Goal: Information Seeking & Learning: Learn about a topic

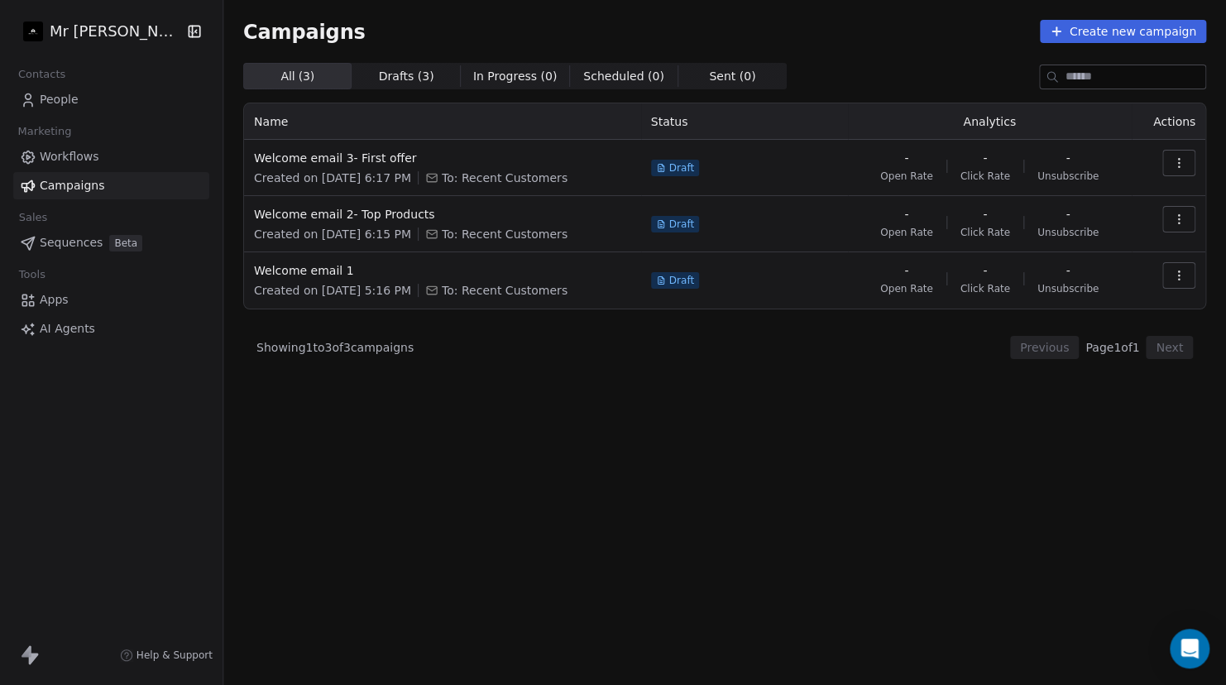
click at [179, 654] on span "Help & Support" at bounding box center [174, 654] width 76 height 13
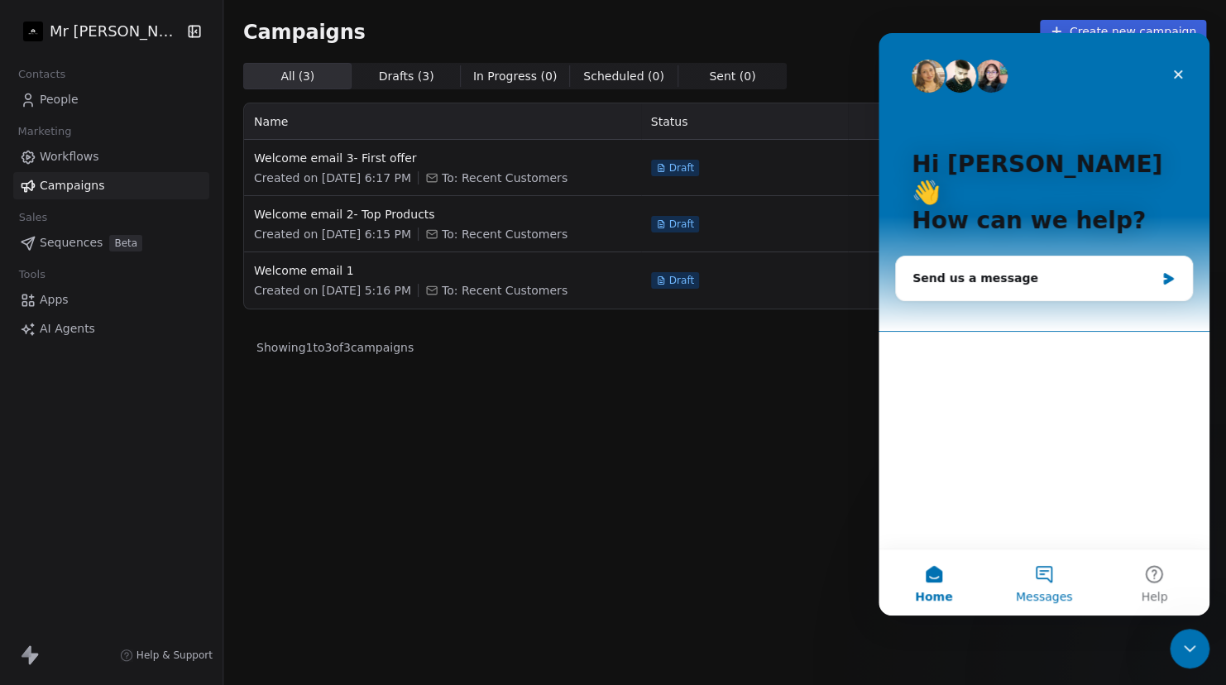
click at [1039, 571] on button "Messages" at bounding box center [1043, 582] width 110 height 66
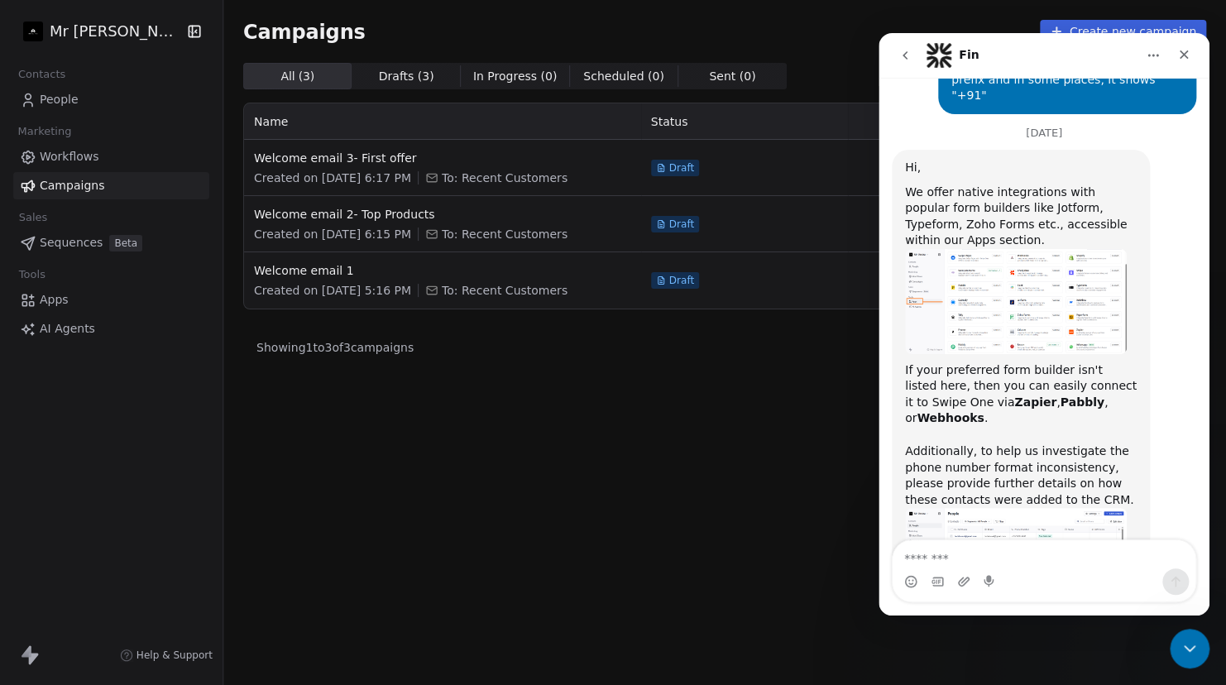
scroll to position [1732, 0]
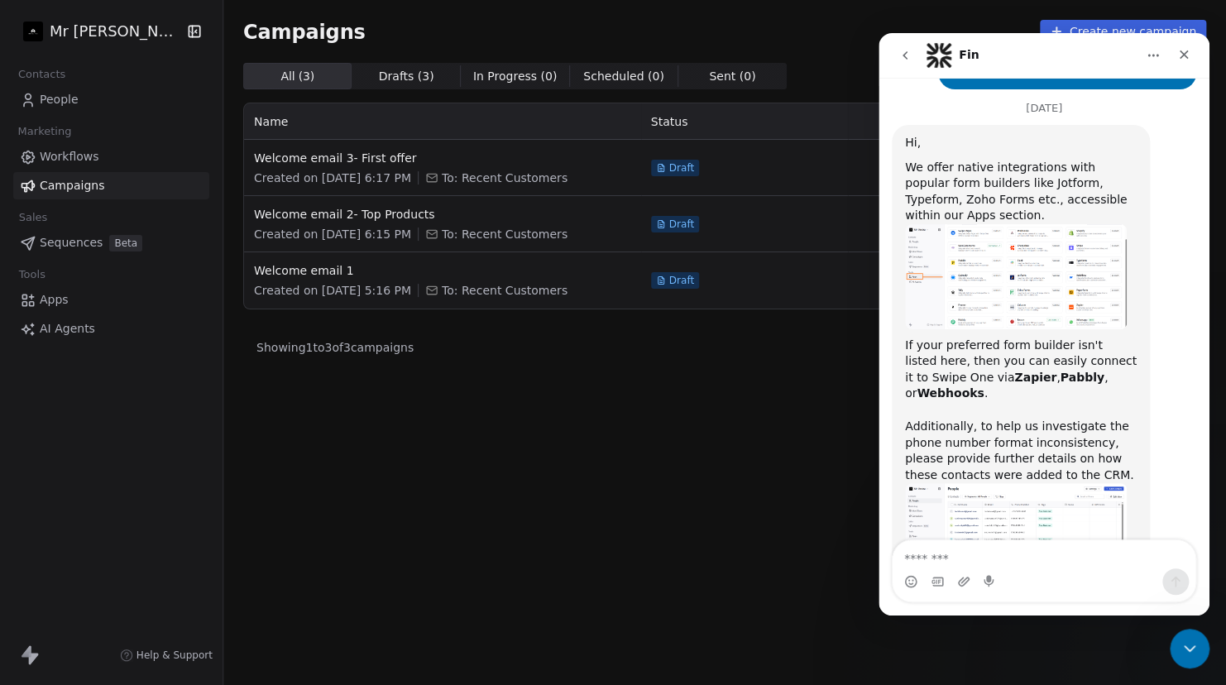
click at [898, 67] on button "go back" at bounding box center [904, 55] width 31 height 31
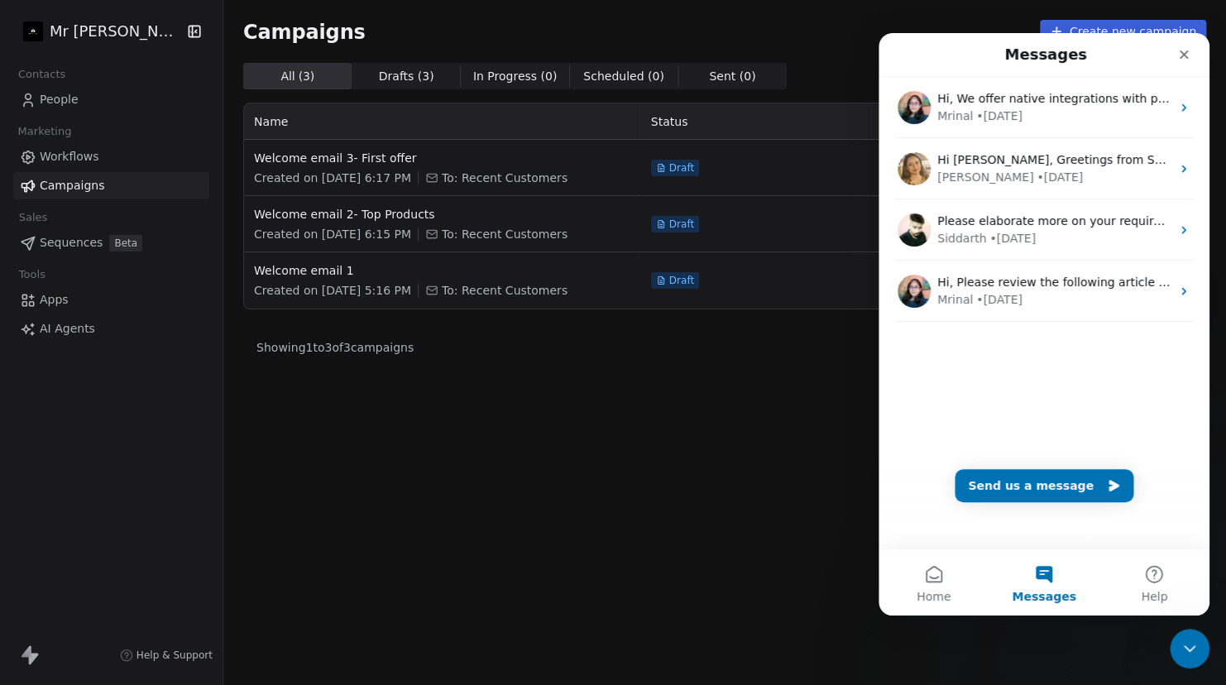
scroll to position [0, 0]
click at [1164, 594] on span "Help" at bounding box center [1154, 597] width 26 height 12
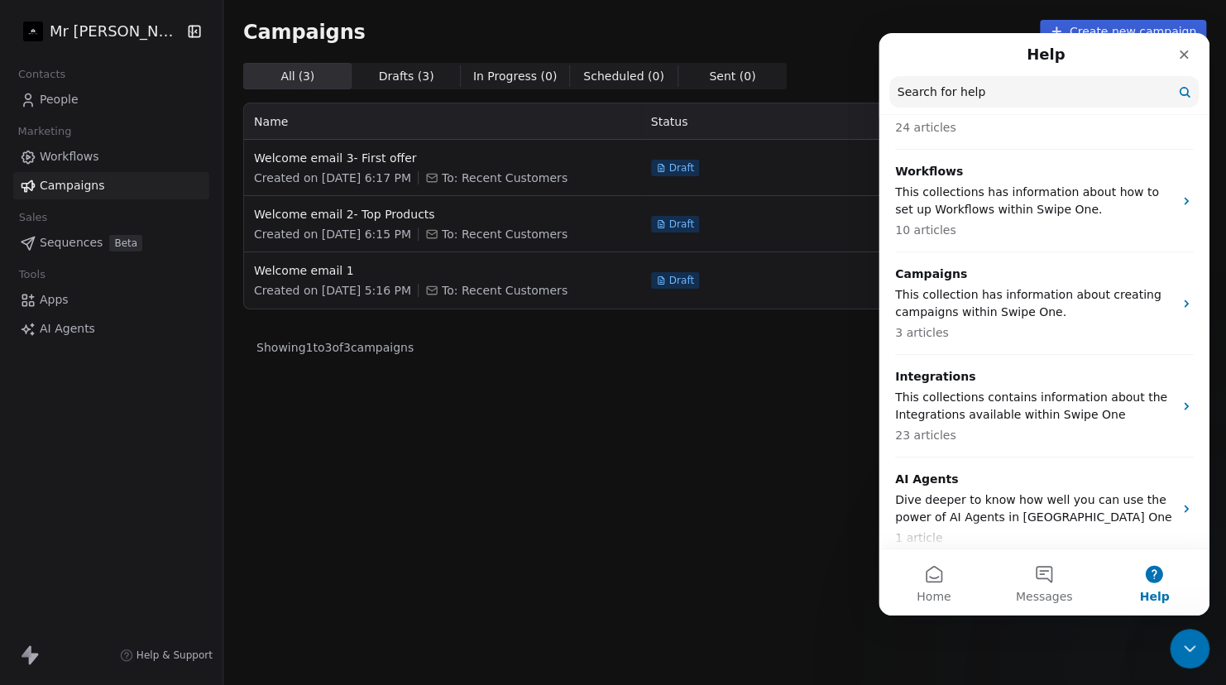
scroll to position [437, 0]
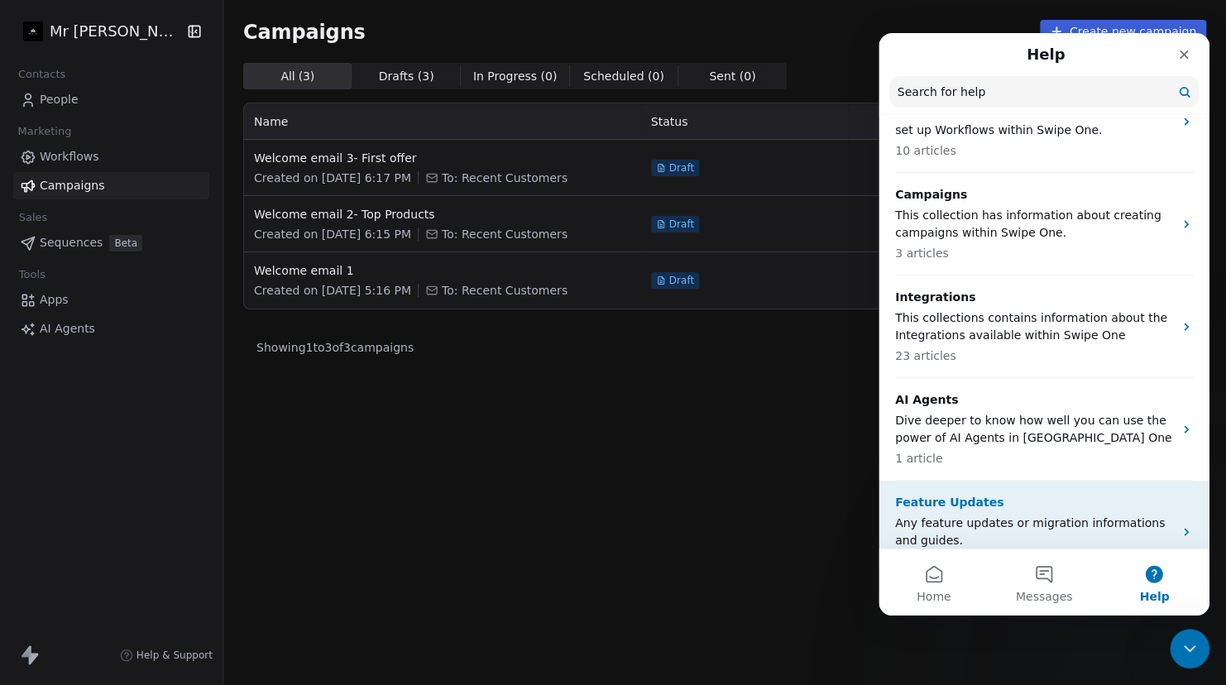
click at [1029, 514] on p "Any feature updates or migration informations and guides." at bounding box center [1034, 531] width 278 height 35
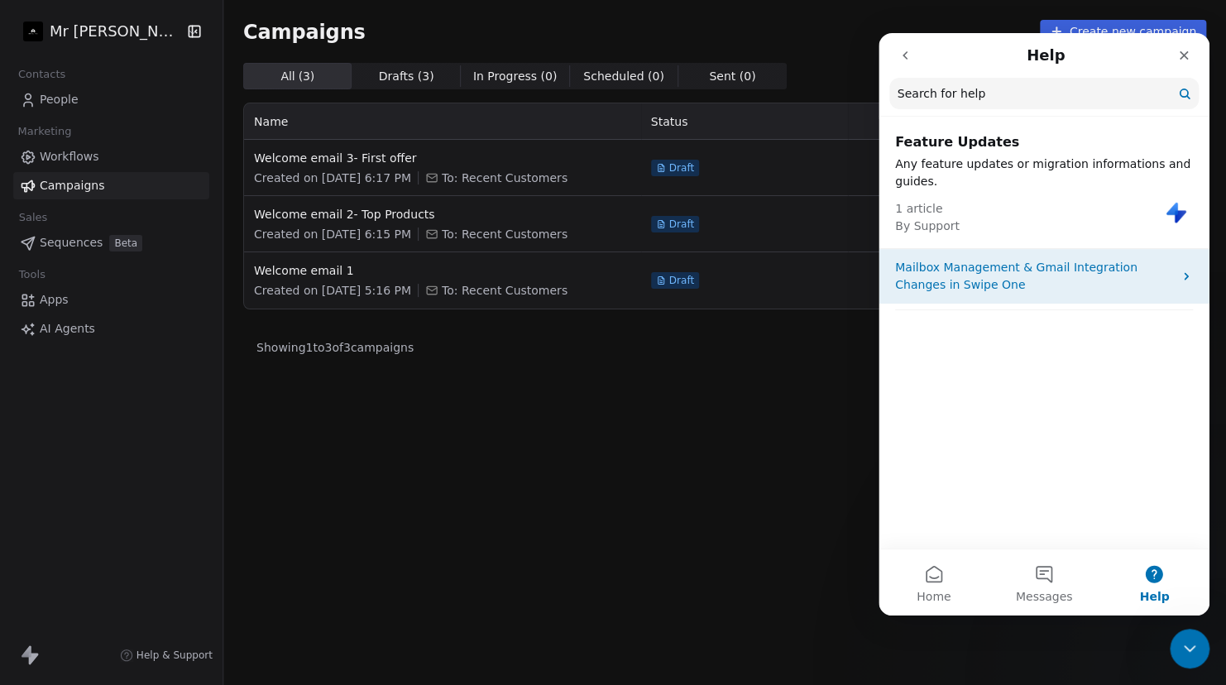
click at [1038, 285] on p "Mailbox Management & Gmail Integration Changes in Swipe One" at bounding box center [1034, 276] width 278 height 35
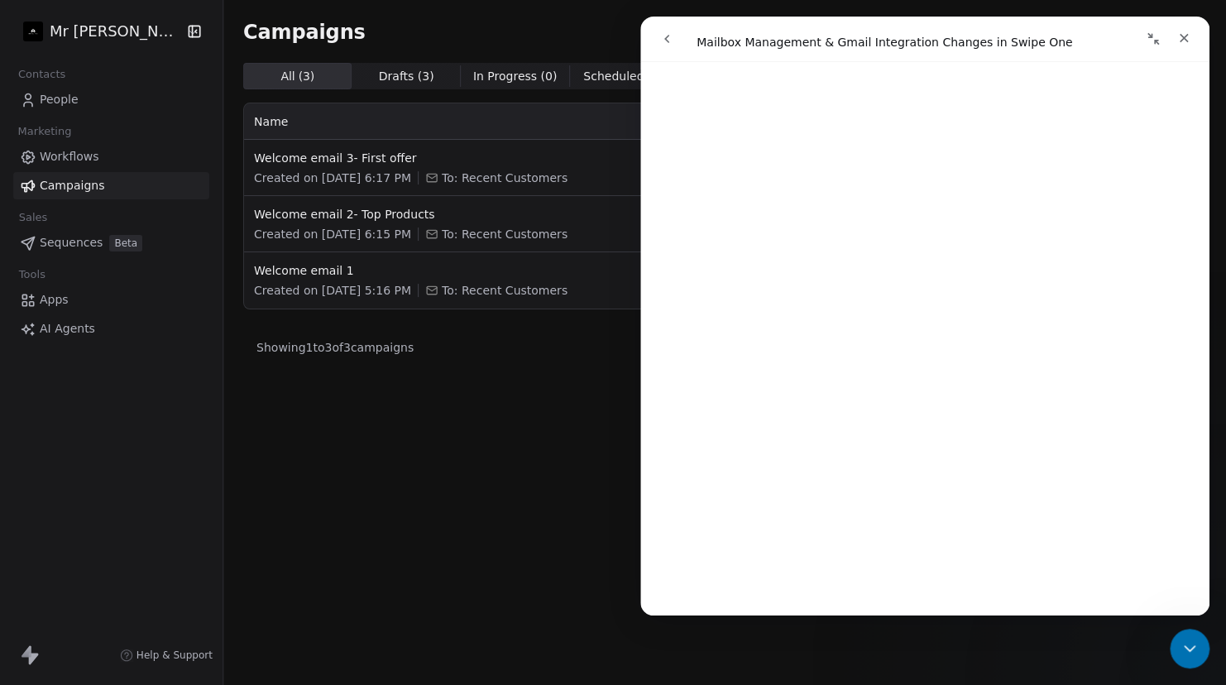
scroll to position [2744, 0]
click at [666, 50] on button "go back" at bounding box center [666, 38] width 31 height 31
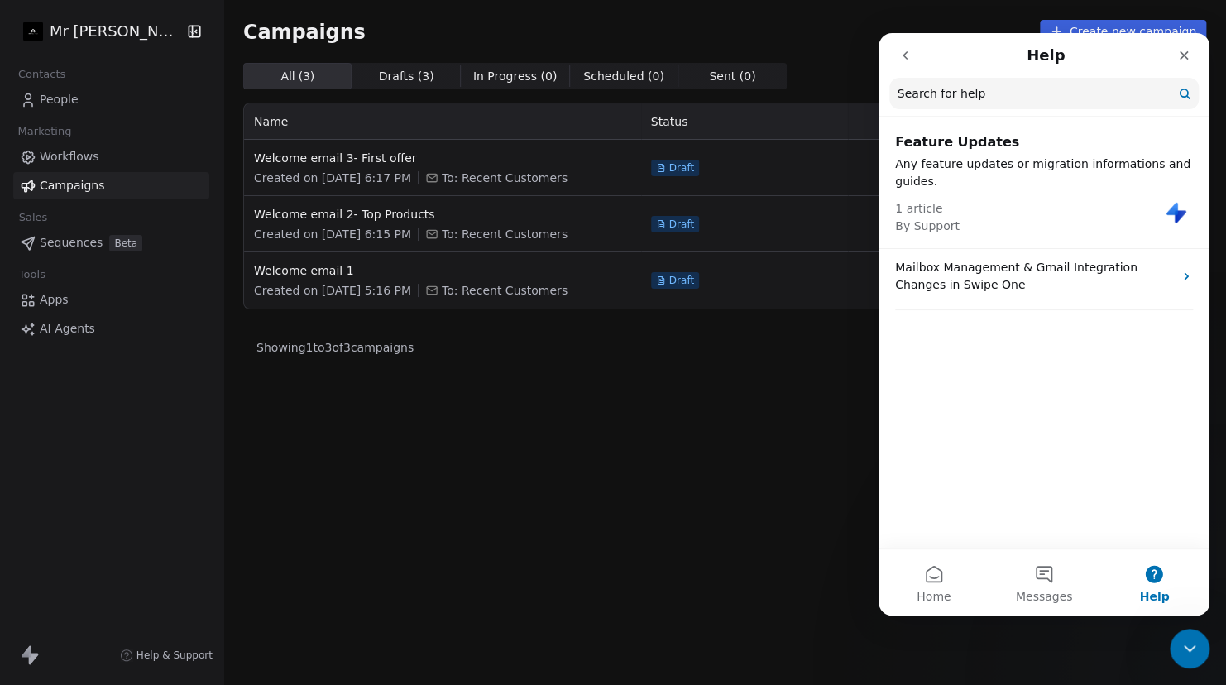
click at [900, 60] on icon "go back" at bounding box center [904, 55] width 13 height 13
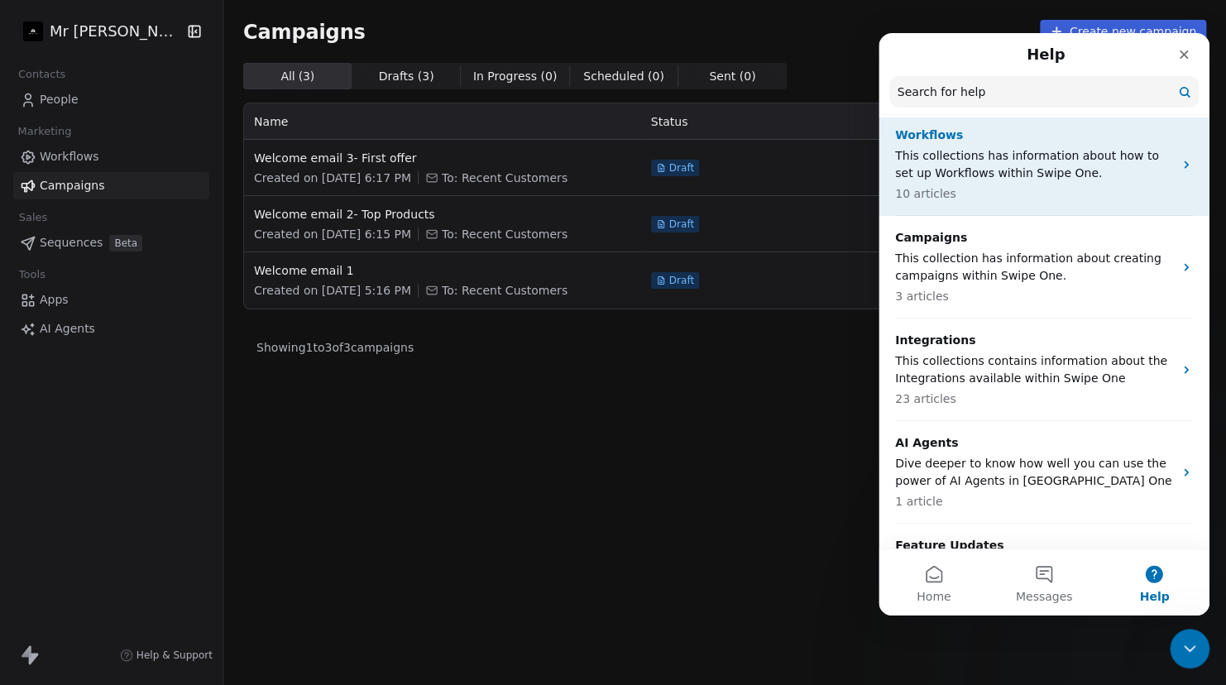
scroll to position [437, 0]
